Goal: Task Accomplishment & Management: Complete application form

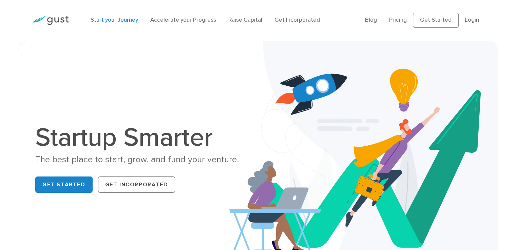
click at [133, 22] on link "Start your Journey" at bounding box center [114, 20] width 47 height 7
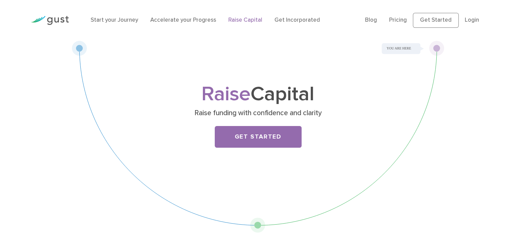
drag, startPoint x: 247, startPoint y: 136, endPoint x: 272, endPoint y: 193, distance: 61.2
click at [248, 136] on link "Get Started" at bounding box center [258, 137] width 87 height 22
